Goal: Information Seeking & Learning: Learn about a topic

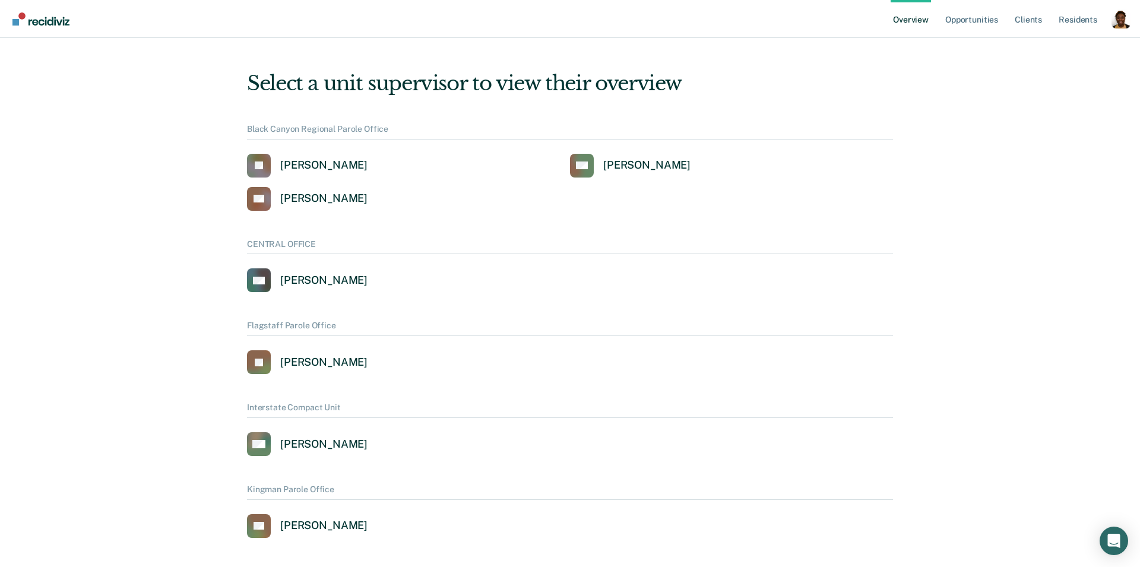
click at [1122, 23] on div "Profile dropdown button" at bounding box center [1121, 19] width 19 height 19
click at [1034, 47] on link "Profile" at bounding box center [1074, 48] width 96 height 10
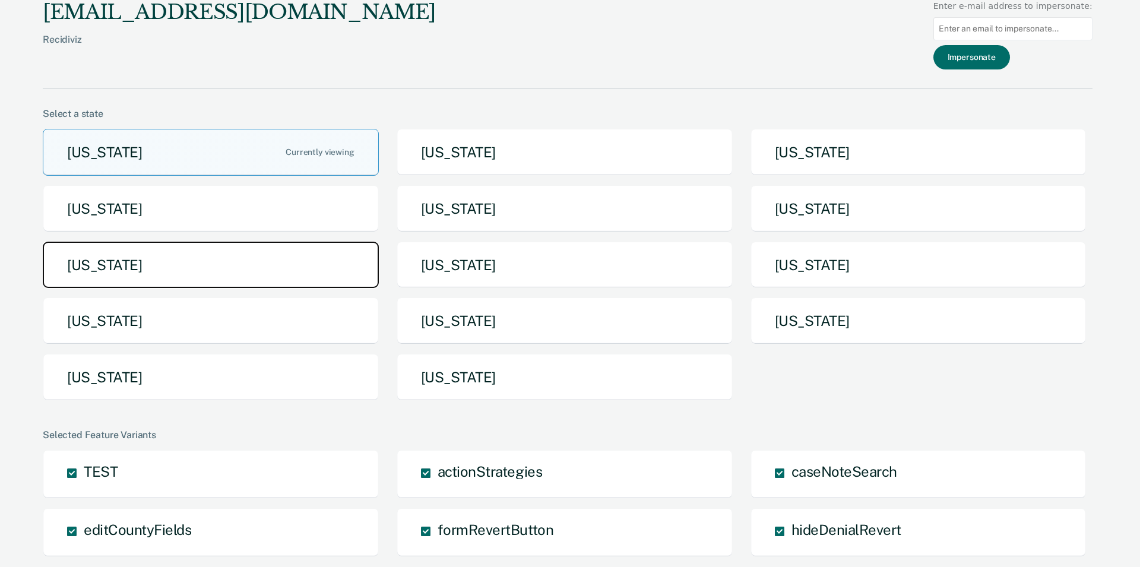
click at [184, 279] on button "[US_STATE]" at bounding box center [211, 265] width 336 height 47
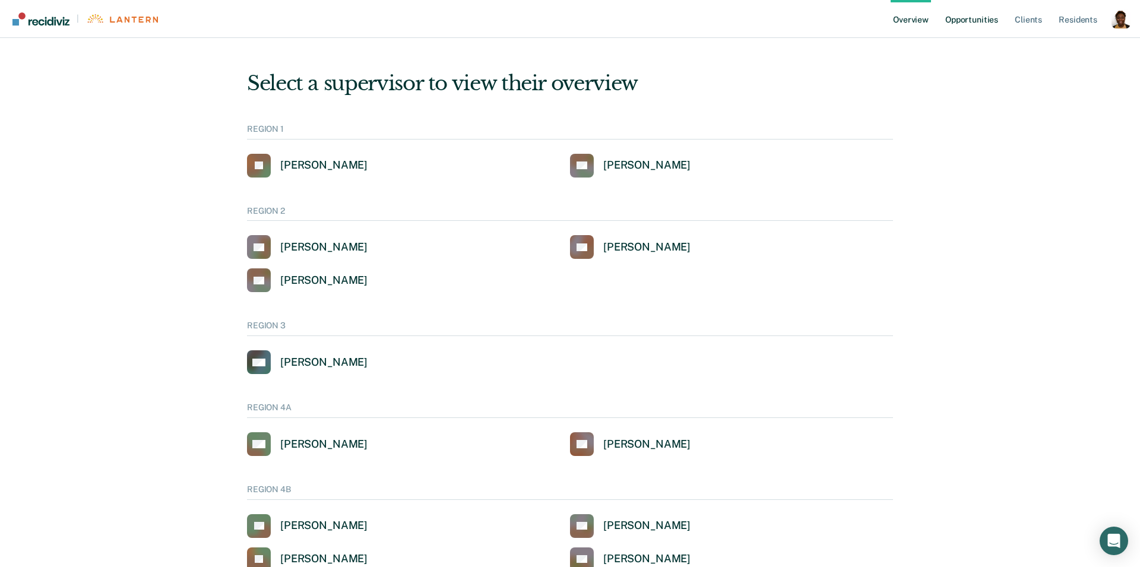
click at [975, 14] on link "Opportunities" at bounding box center [972, 19] width 58 height 38
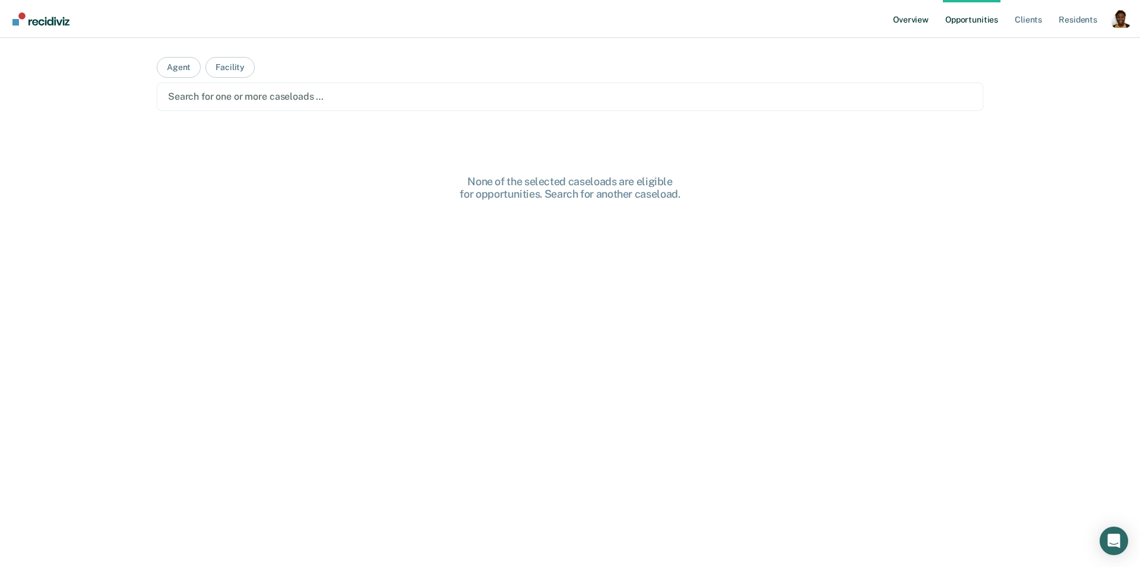
click at [911, 13] on link "Overview" at bounding box center [911, 19] width 40 height 38
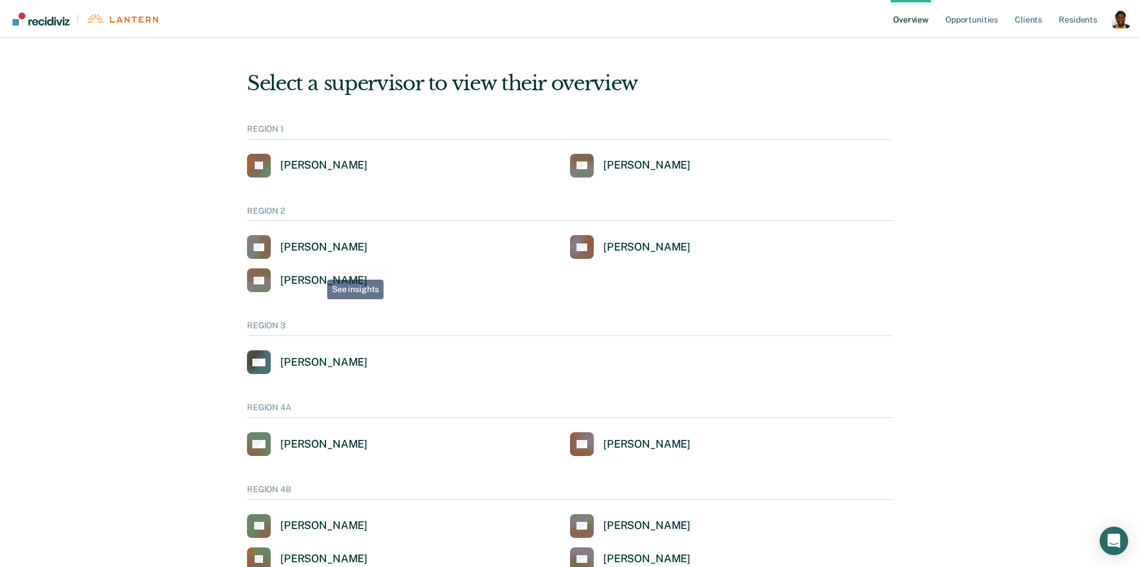
click at [318, 271] on link "SS [PERSON_NAME]" at bounding box center [307, 280] width 121 height 24
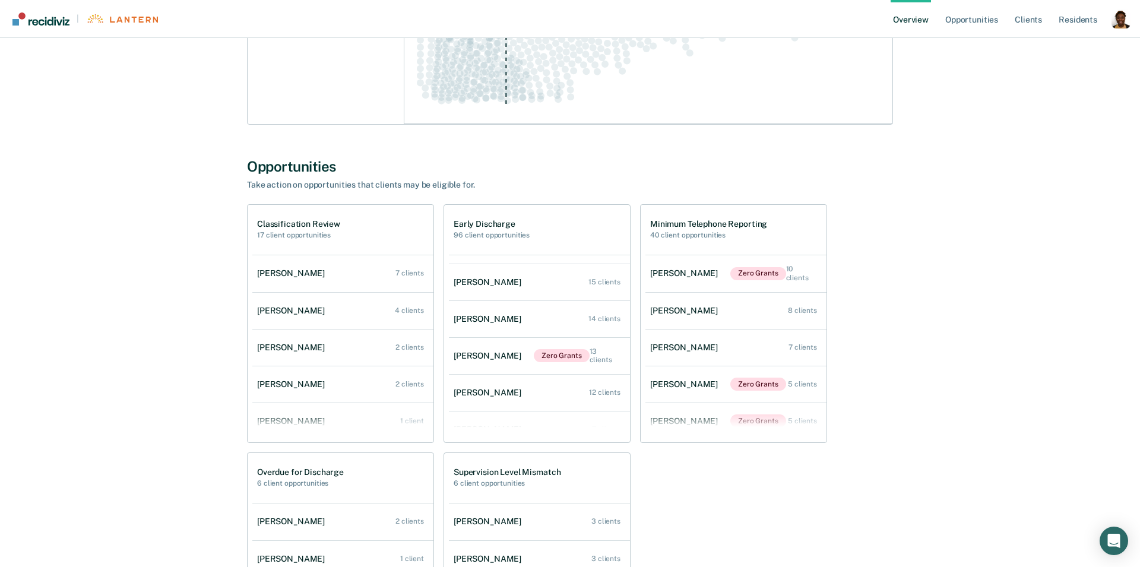
scroll to position [322, 0]
